Goal: Task Accomplishment & Management: Manage account settings

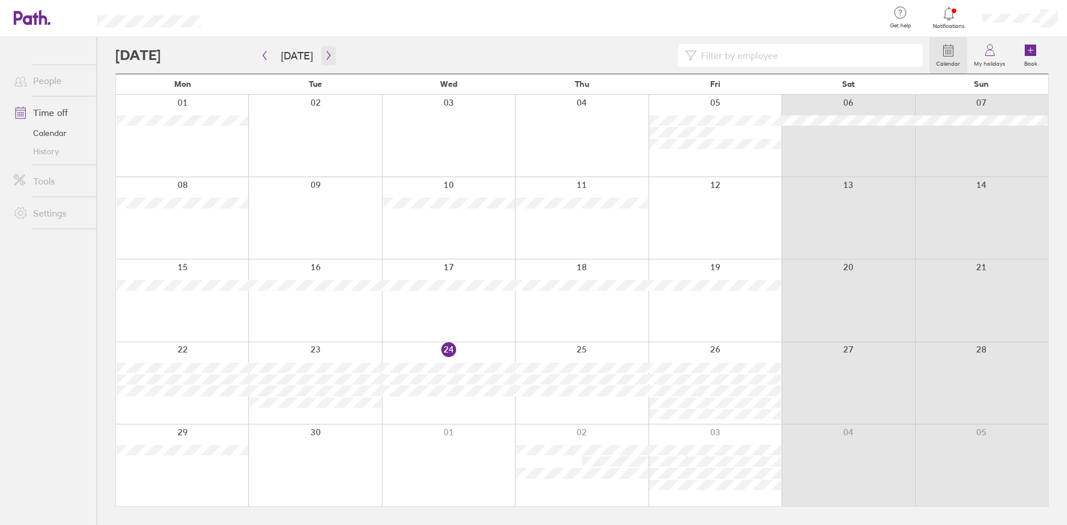
click at [324, 53] on icon "button" at bounding box center [328, 55] width 9 height 9
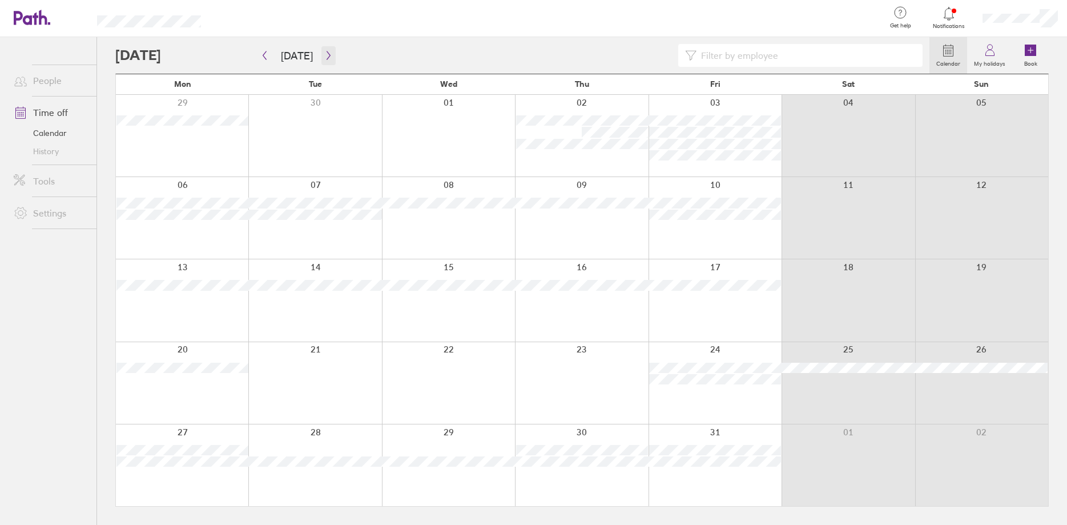
click at [327, 58] on icon "button" at bounding box center [328, 55] width 3 height 9
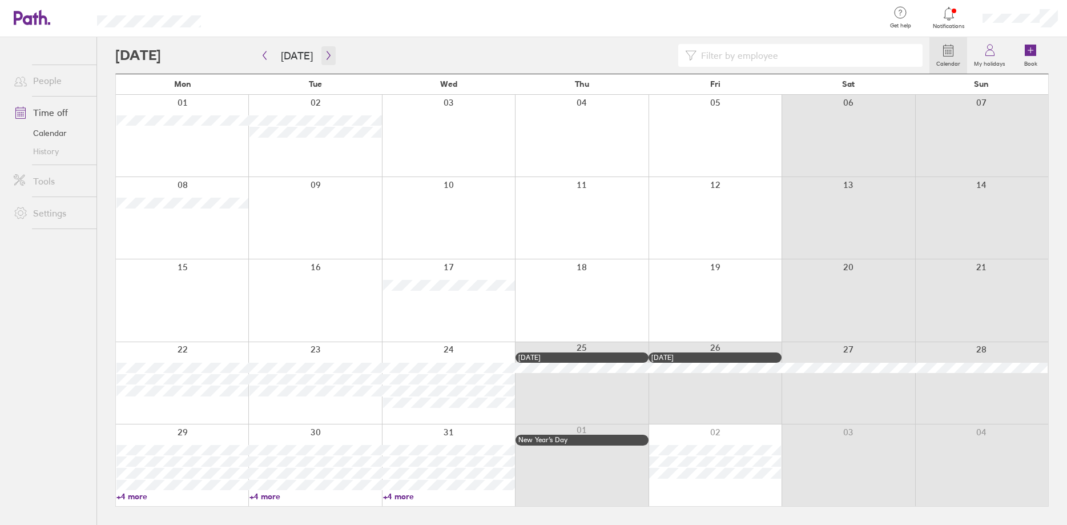
click at [324, 55] on icon "button" at bounding box center [328, 55] width 9 height 9
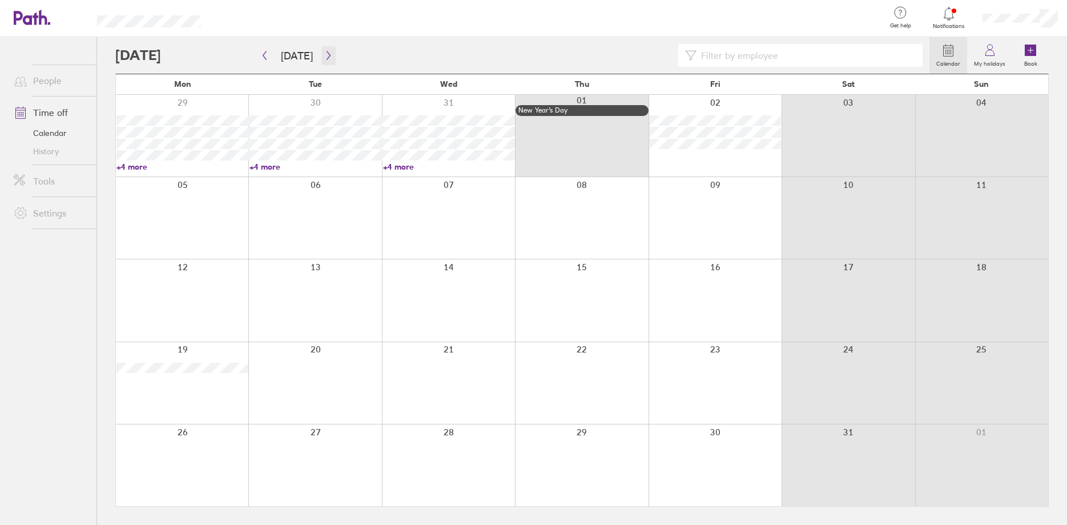
click at [324, 54] on icon "button" at bounding box center [328, 55] width 9 height 9
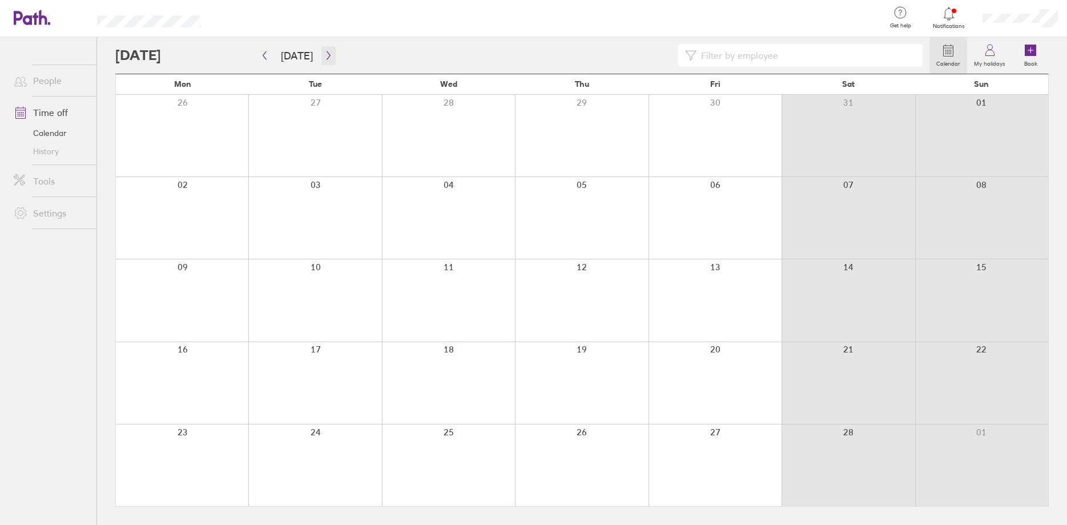
click at [328, 54] on icon "button" at bounding box center [328, 55] width 9 height 9
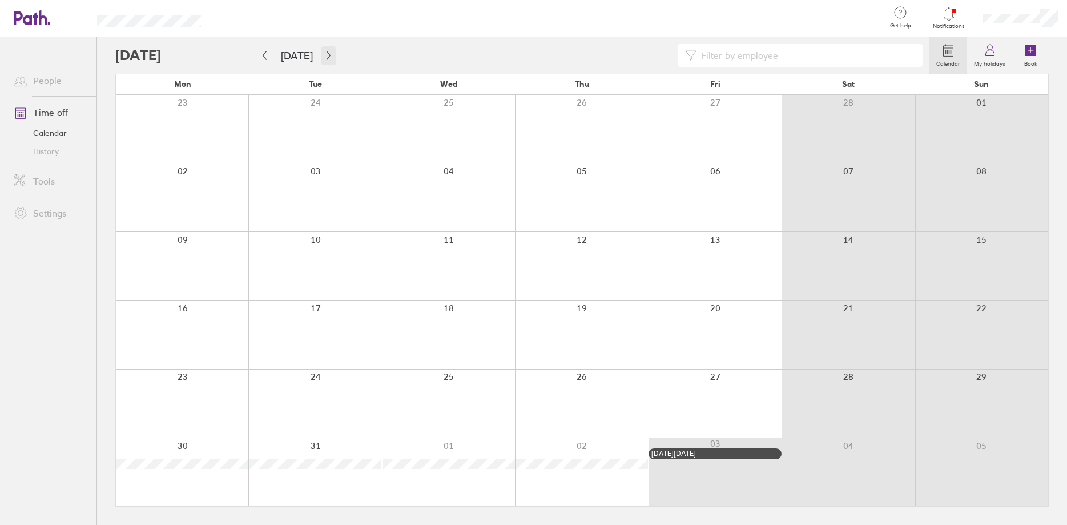
click at [327, 58] on icon "button" at bounding box center [328, 55] width 9 height 9
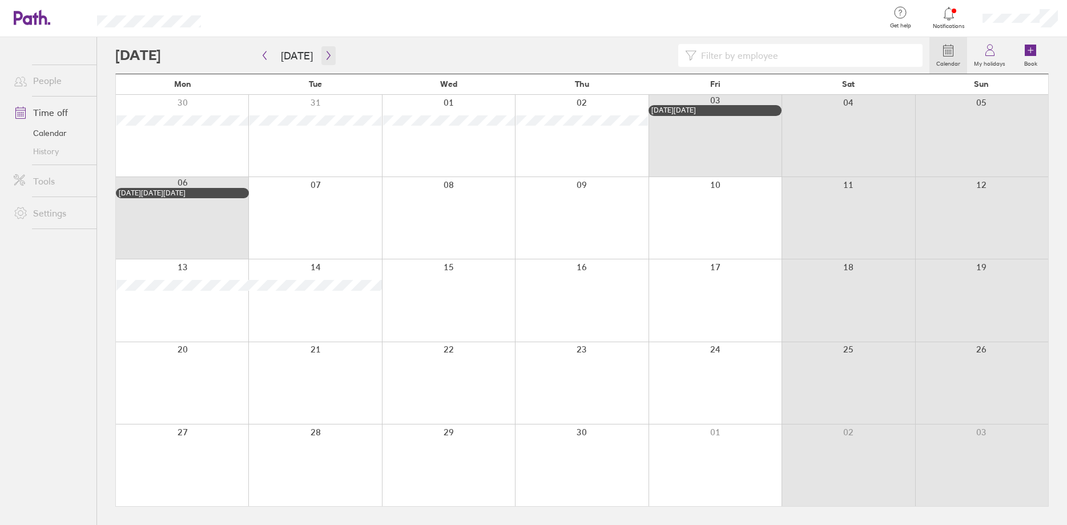
click at [327, 57] on icon "button" at bounding box center [328, 55] width 3 height 9
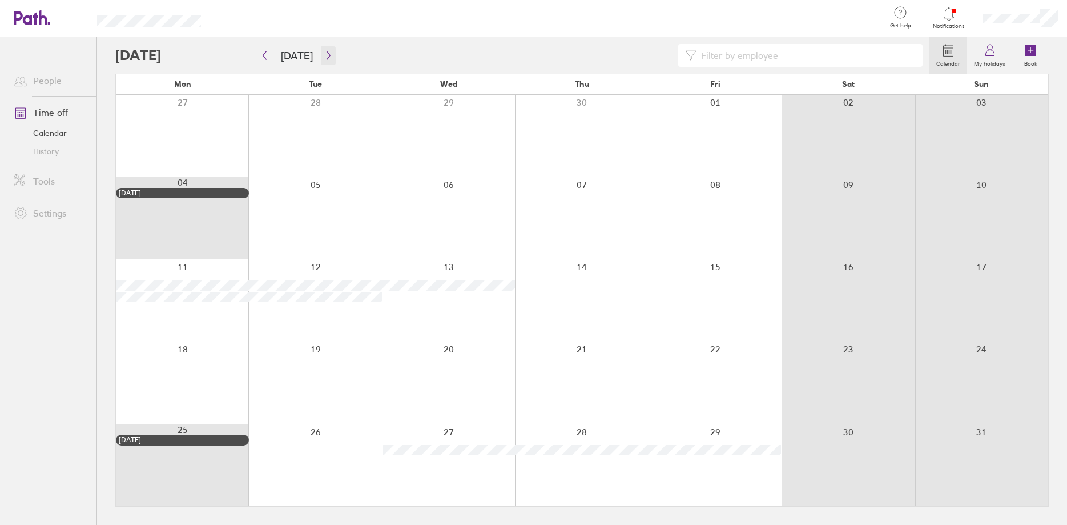
click at [327, 57] on icon "button" at bounding box center [328, 55] width 3 height 9
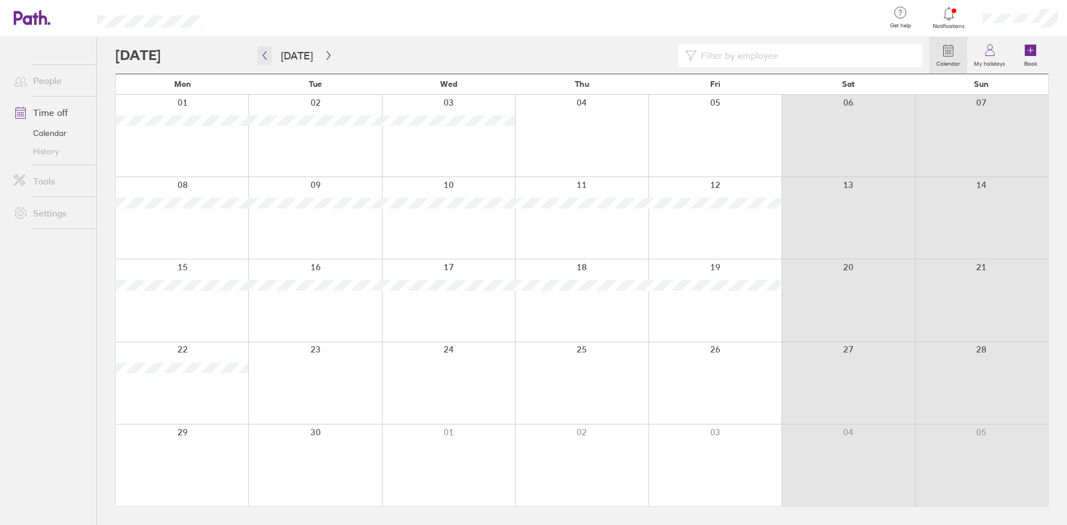
click at [264, 61] on button "button" at bounding box center [265, 55] width 14 height 19
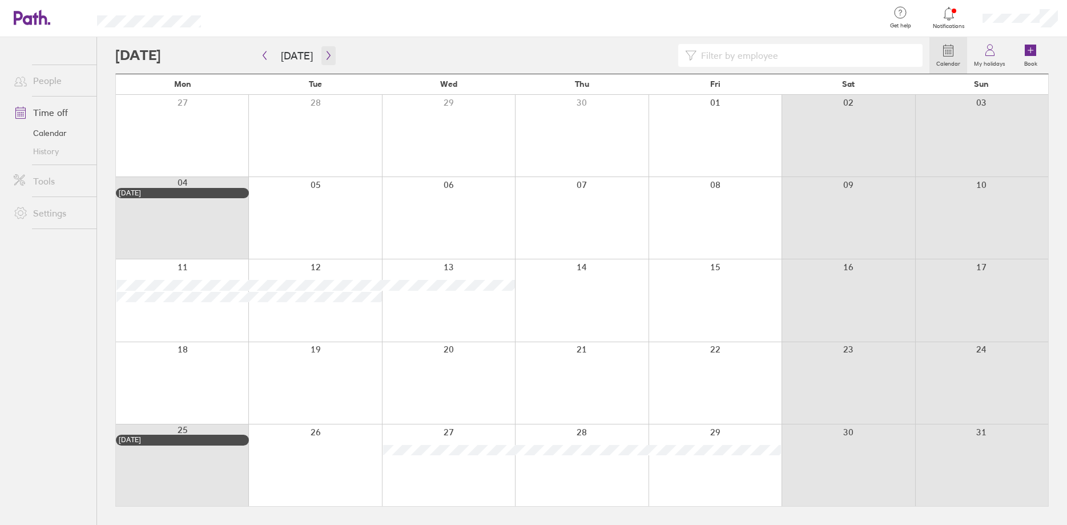
click at [324, 57] on icon "button" at bounding box center [328, 55] width 9 height 9
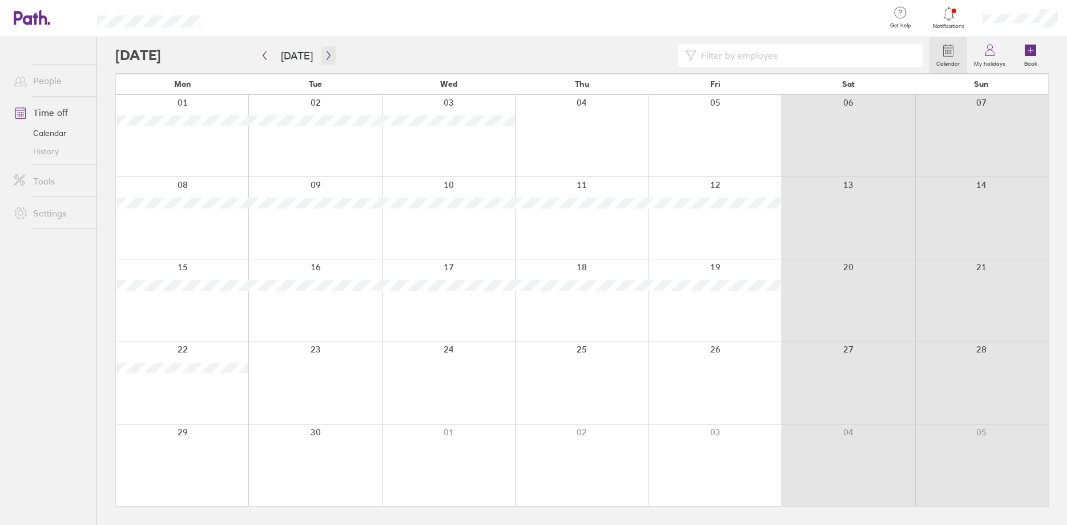
click at [324, 57] on icon "button" at bounding box center [328, 55] width 9 height 9
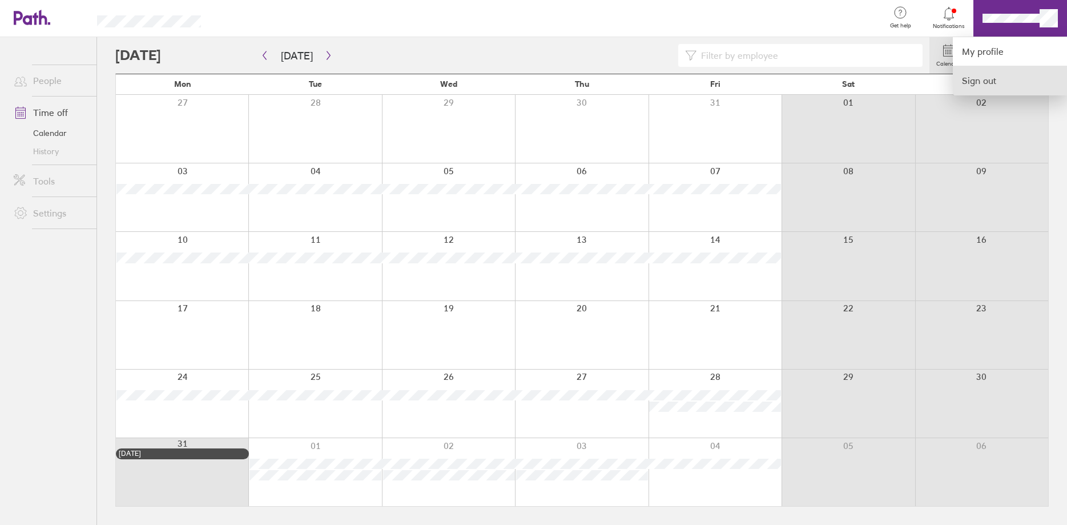
click at [978, 82] on link "Sign out" at bounding box center [1010, 80] width 114 height 29
